Goal: Information Seeking & Learning: Learn about a topic

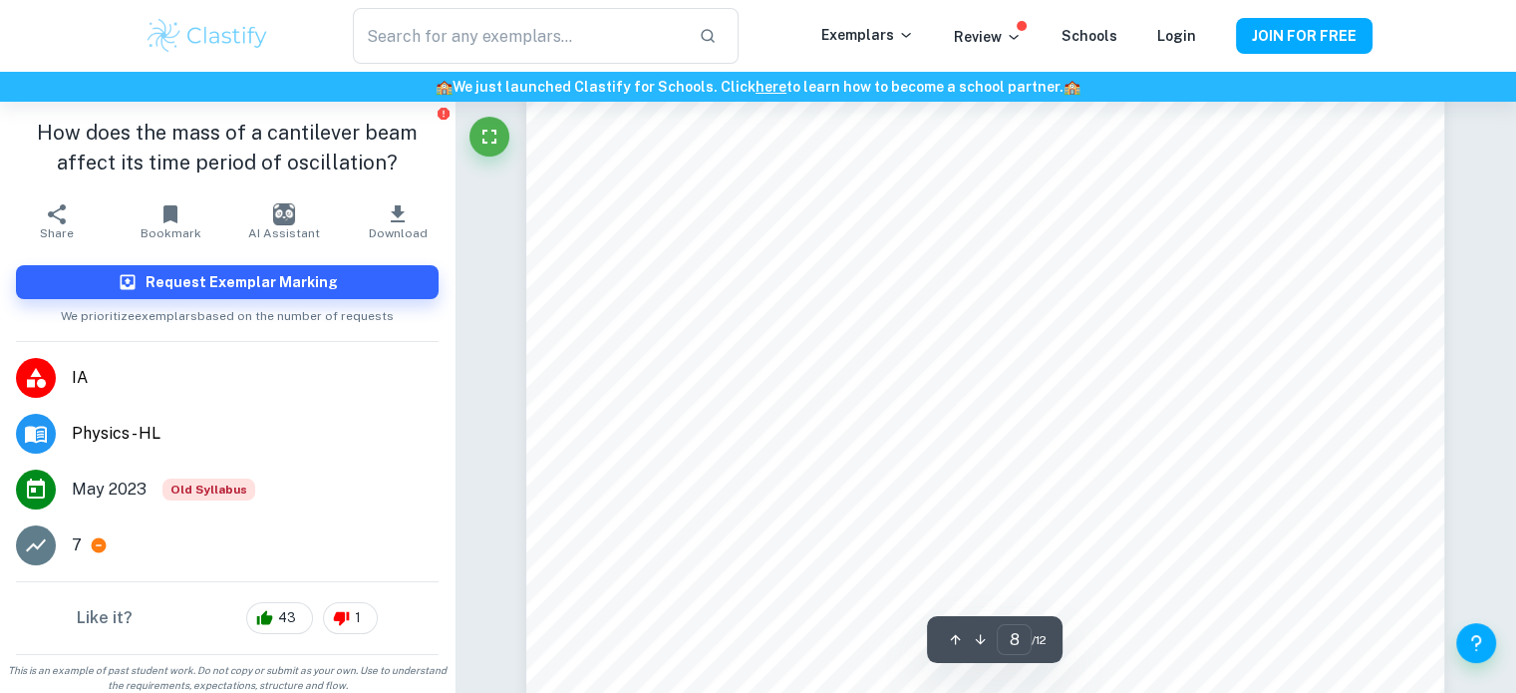
scroll to position [8714, 0]
type input "1"
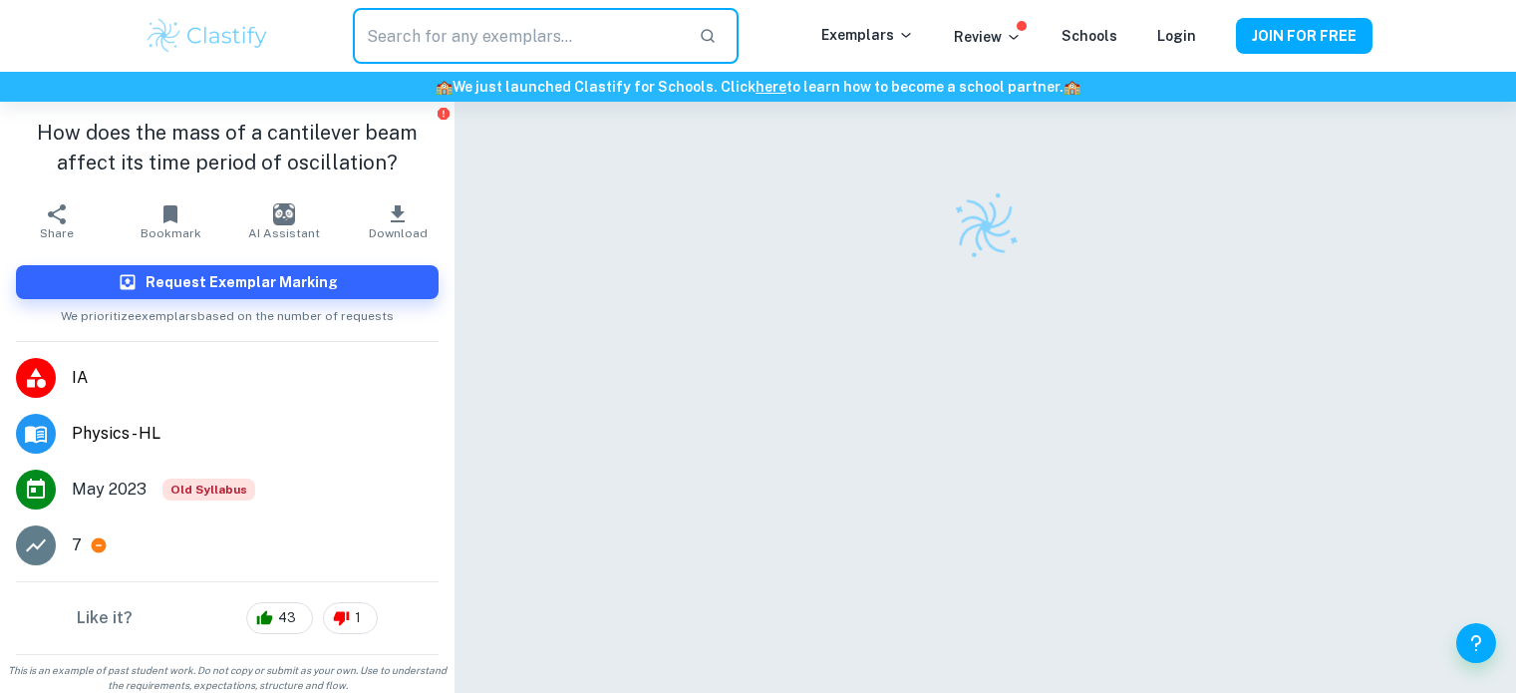
click at [666, 26] on input "text" at bounding box center [517, 36] width 329 height 56
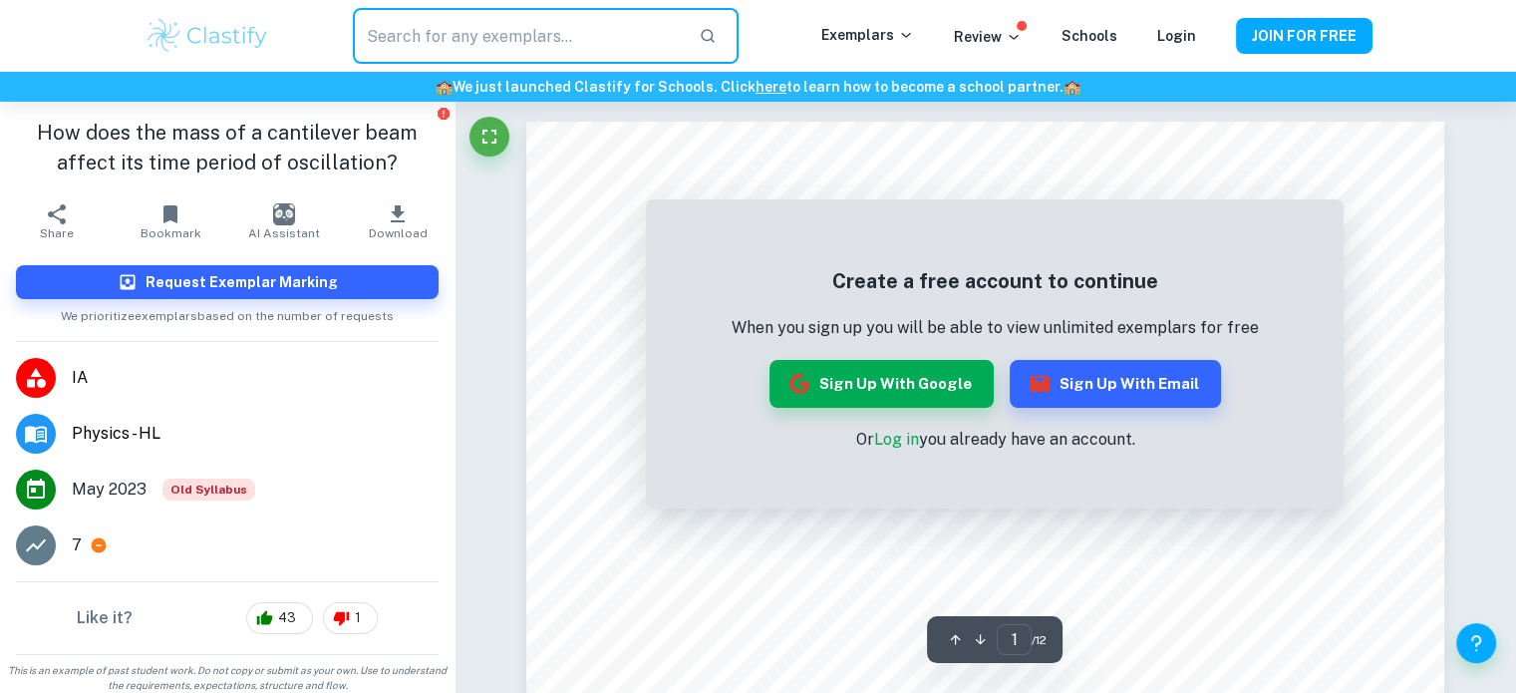
click at [90, 423] on span "Physics - HL" at bounding box center [255, 434] width 367 height 24
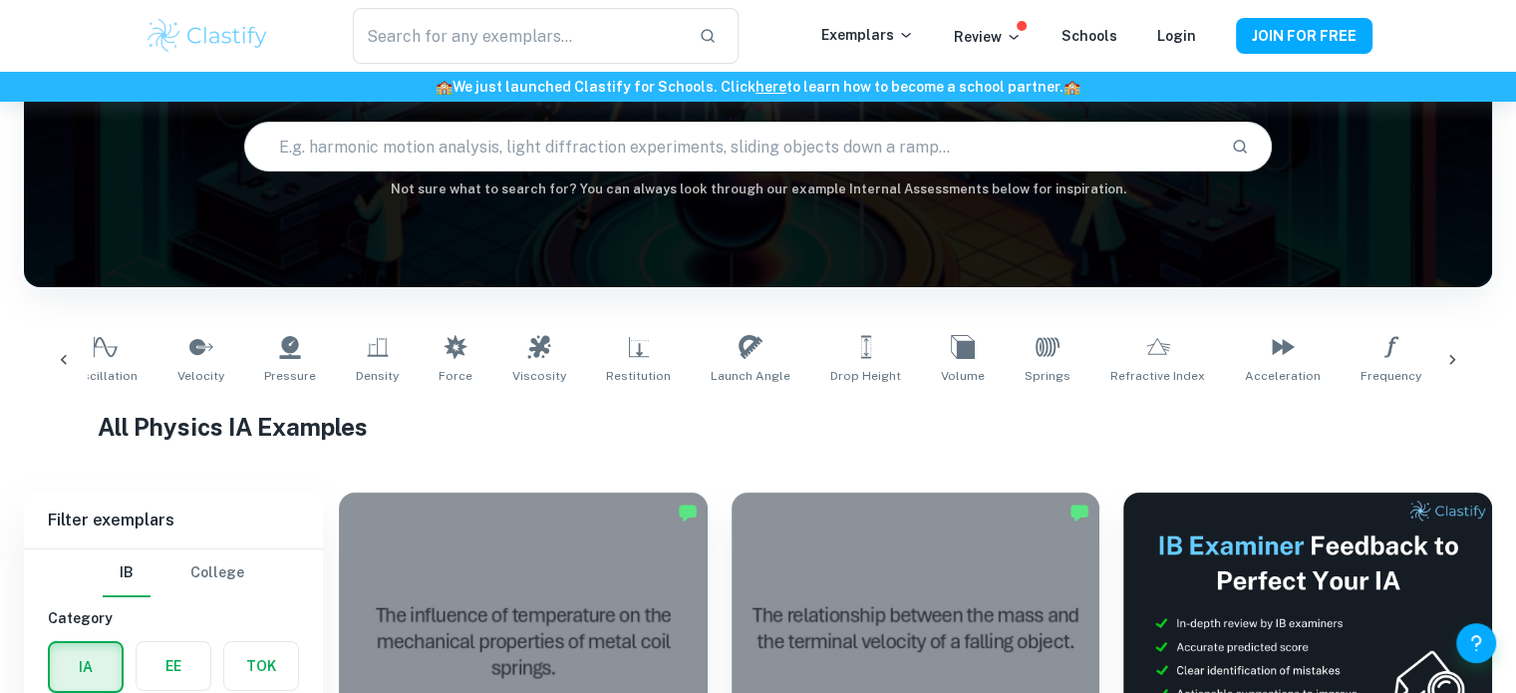
scroll to position [0, 534]
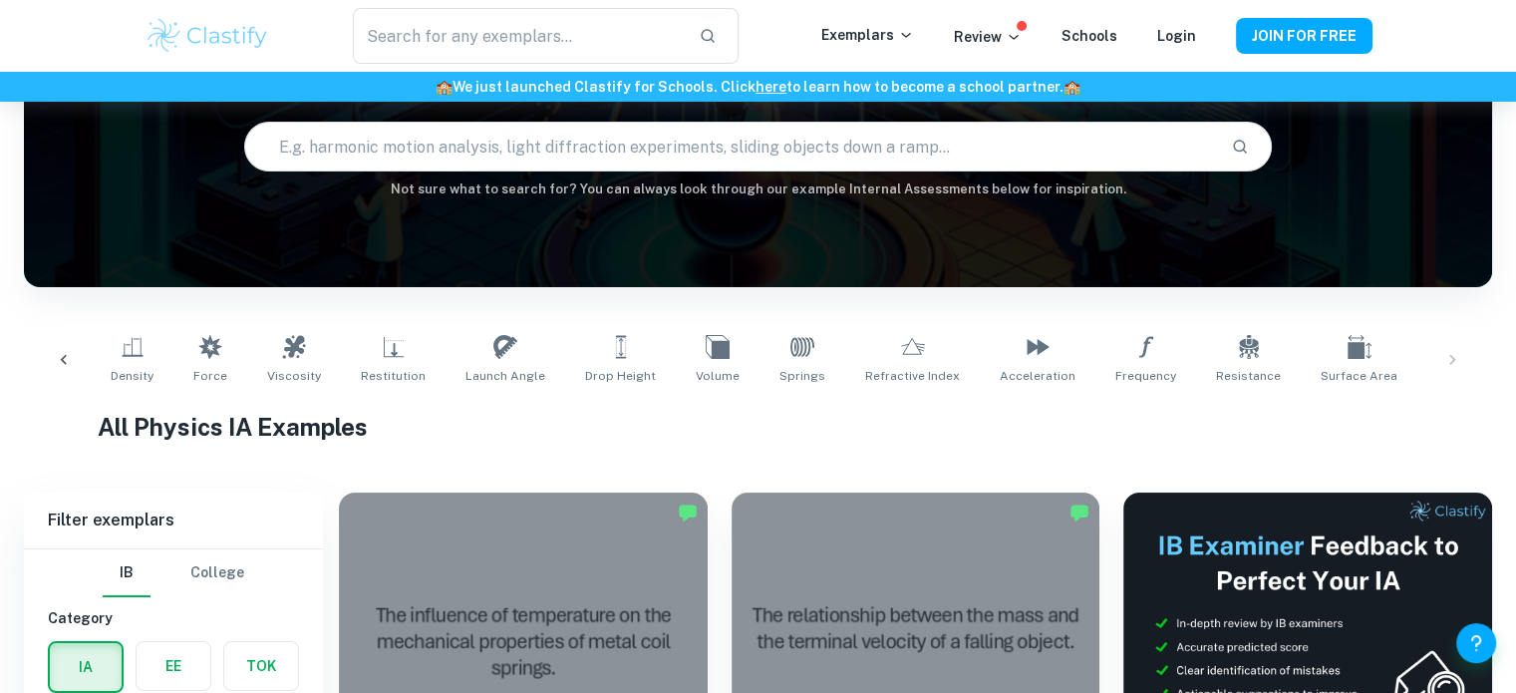
click at [484, 437] on h1 "All Physics IA Examples" at bounding box center [759, 427] width 1322 height 36
click at [826, 402] on div "Temperature Mass Length Oscillation Velocity Pressure Density Force Viscosity R…" at bounding box center [758, 360] width 1468 height 98
